Goal: Information Seeking & Learning: Learn about a topic

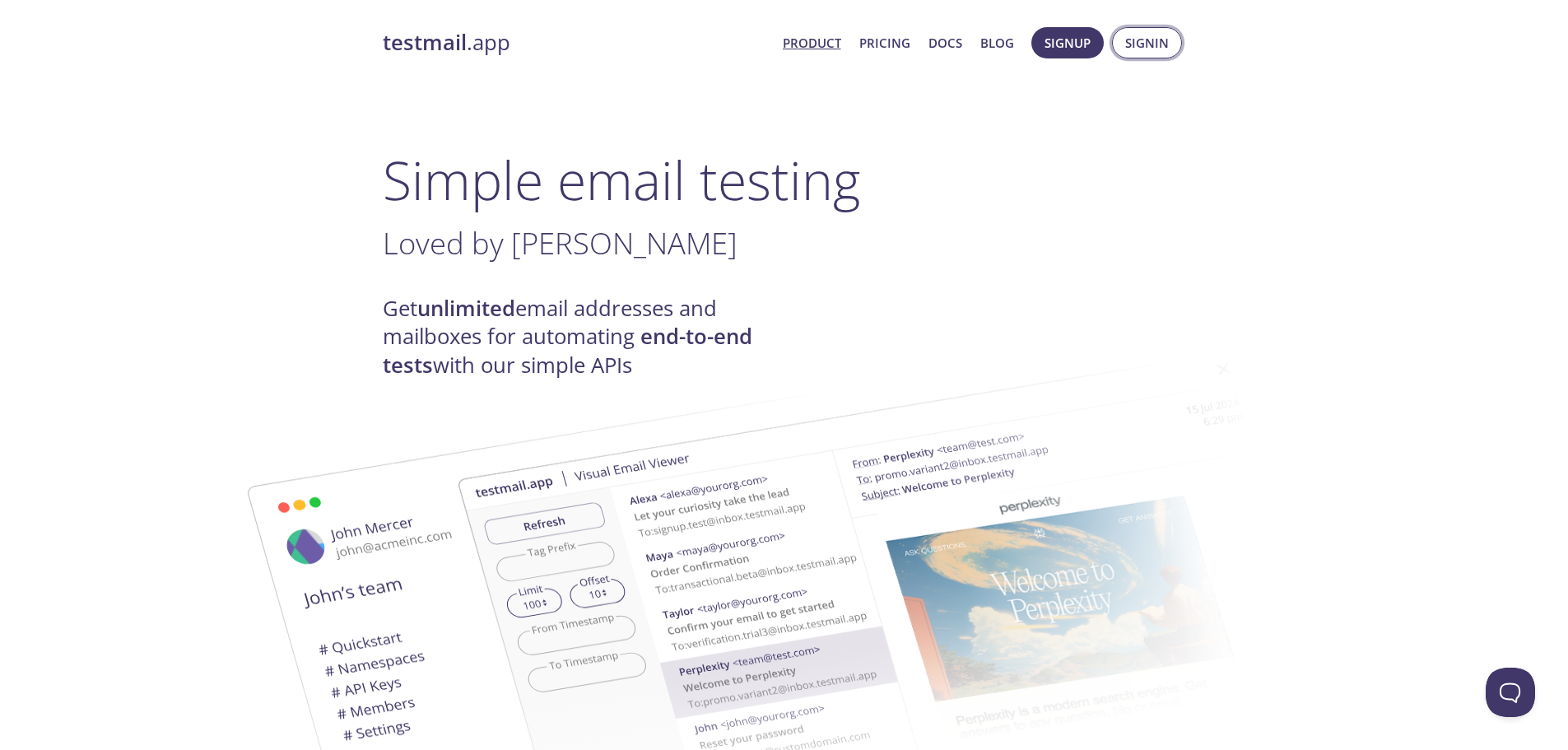
click at [1154, 38] on span "Signin" at bounding box center [1147, 43] width 44 height 22
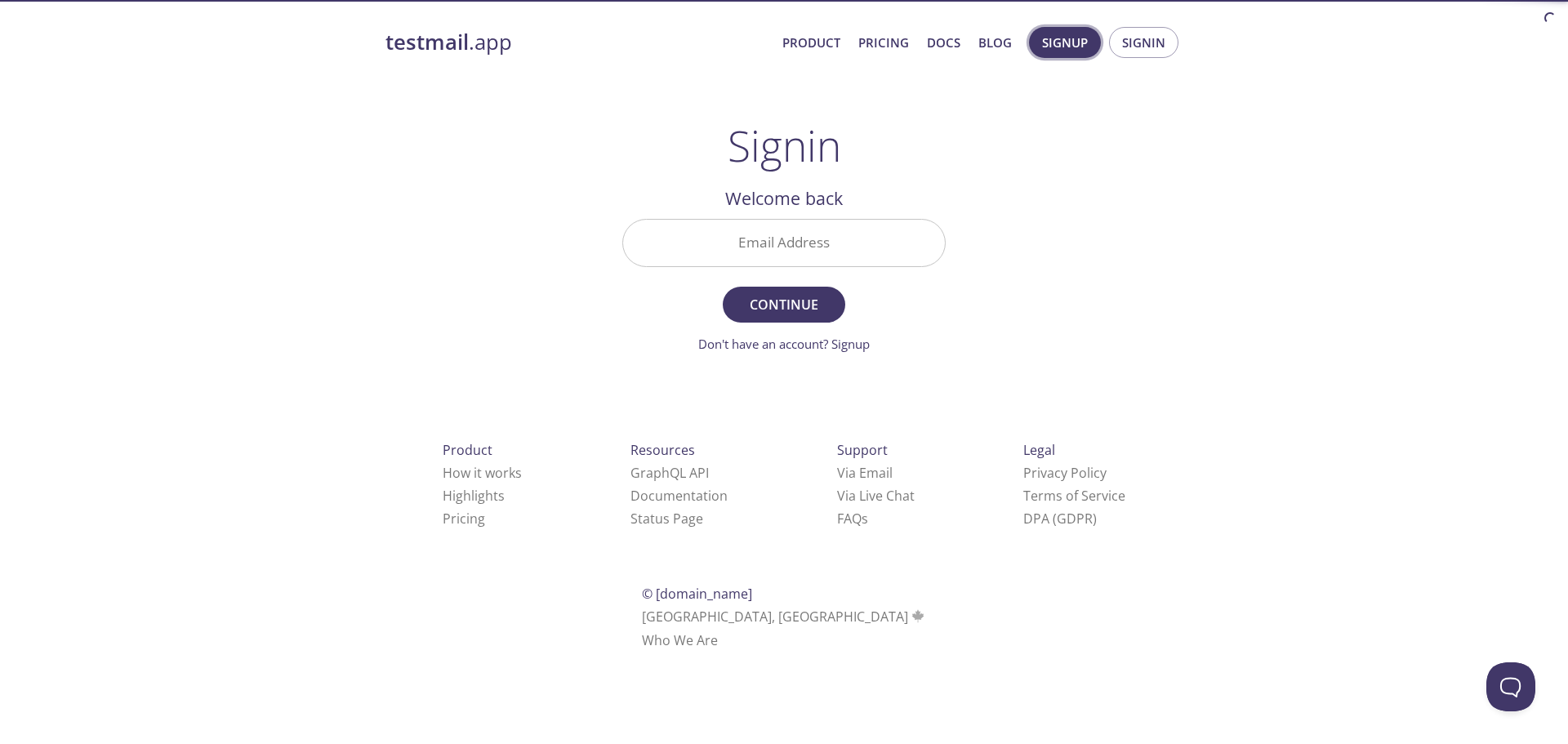
click at [1088, 52] on span "Signup" at bounding box center [1065, 42] width 46 height 22
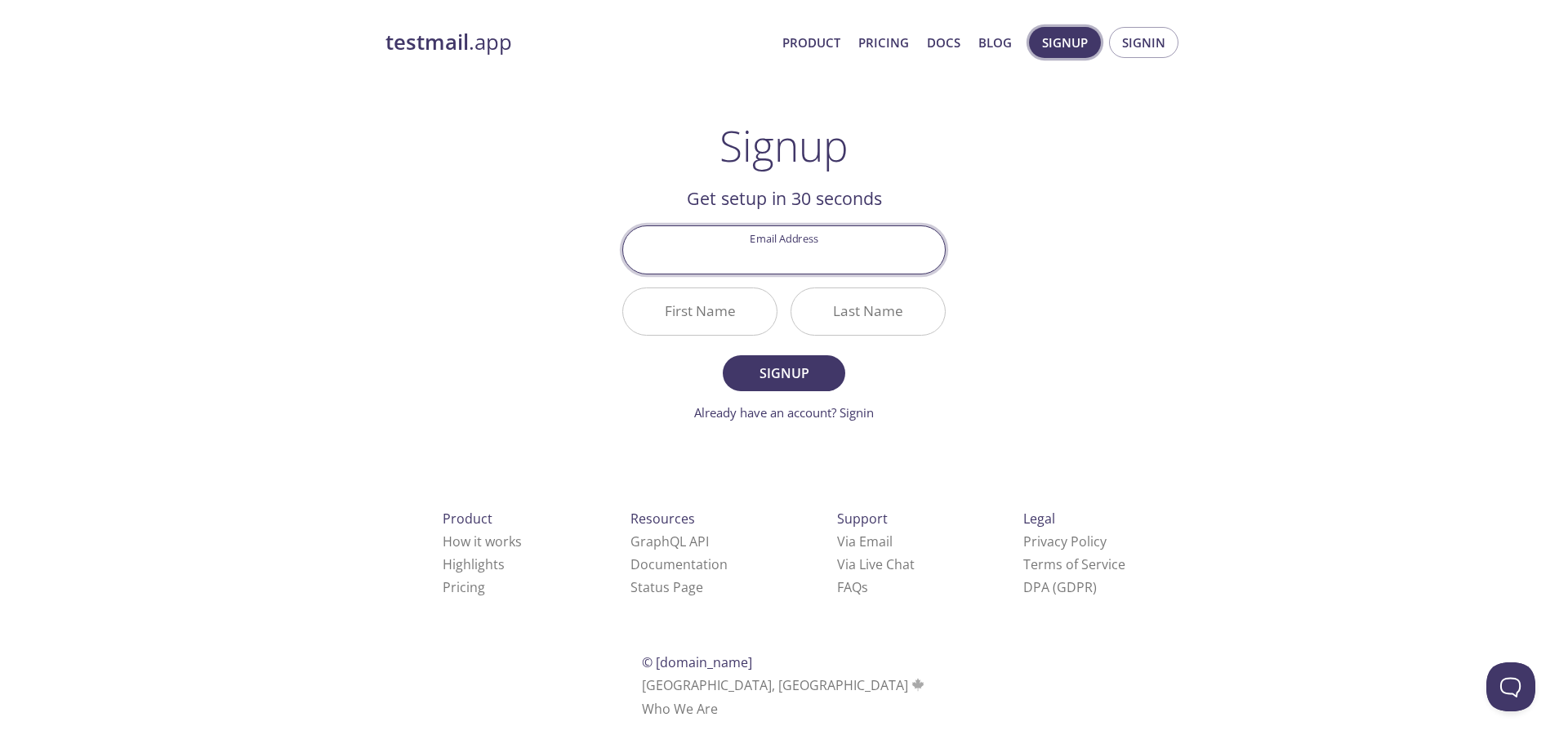
click at [1190, 114] on div "testmail .app Product Pricing Docs Blog Signup Signin Signup Get setup in 30 se…" at bounding box center [784, 391] width 836 height 750
click at [898, 39] on link "Pricing" at bounding box center [883, 42] width 51 height 22
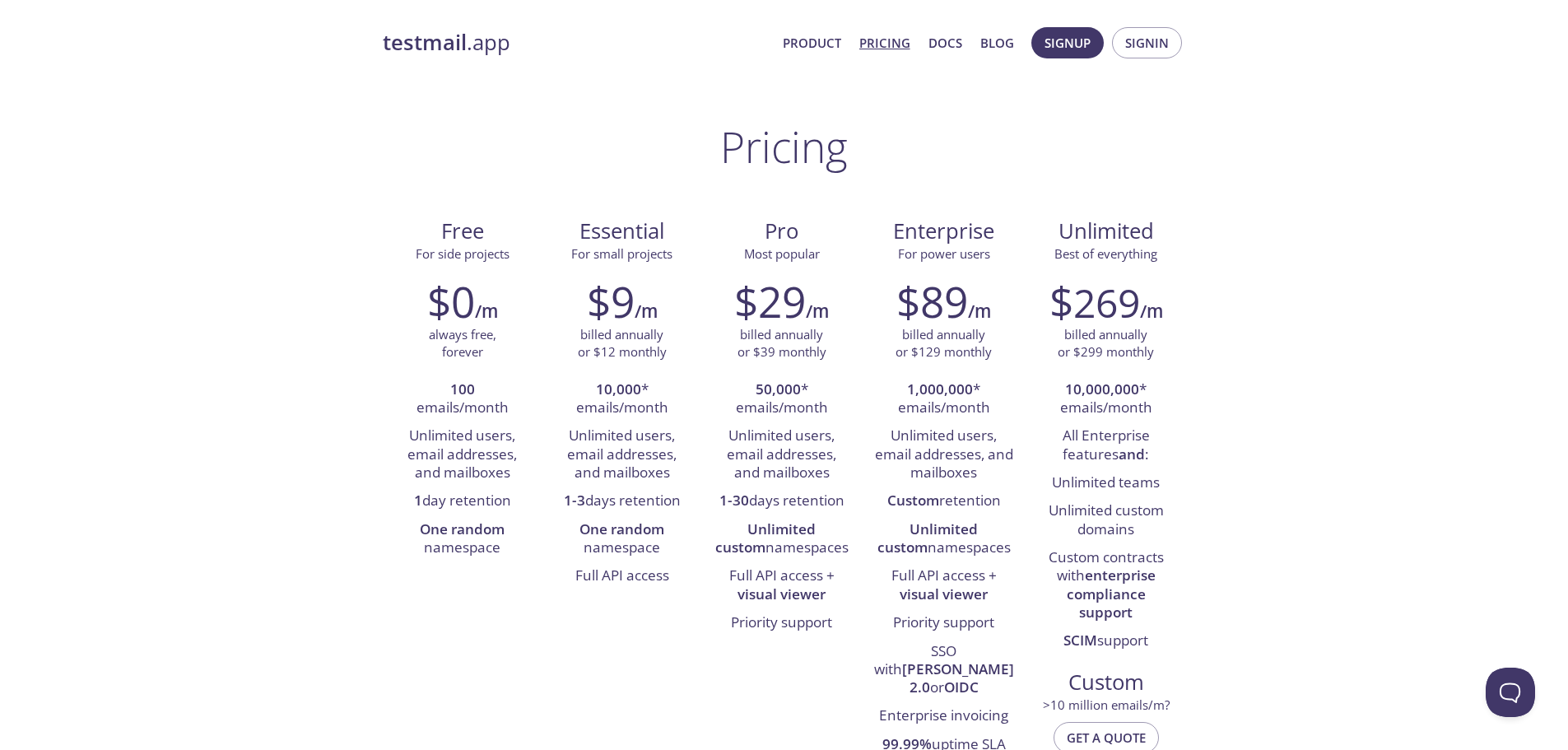
click at [799, 27] on span "Product Pricing Docs Blog" at bounding box center [897, 43] width 250 height 40
click at [797, 30] on span "Product Pricing Docs Blog" at bounding box center [897, 43] width 250 height 40
click at [809, 43] on link "Product" at bounding box center [812, 43] width 59 height 22
